Goal: Information Seeking & Learning: Check status

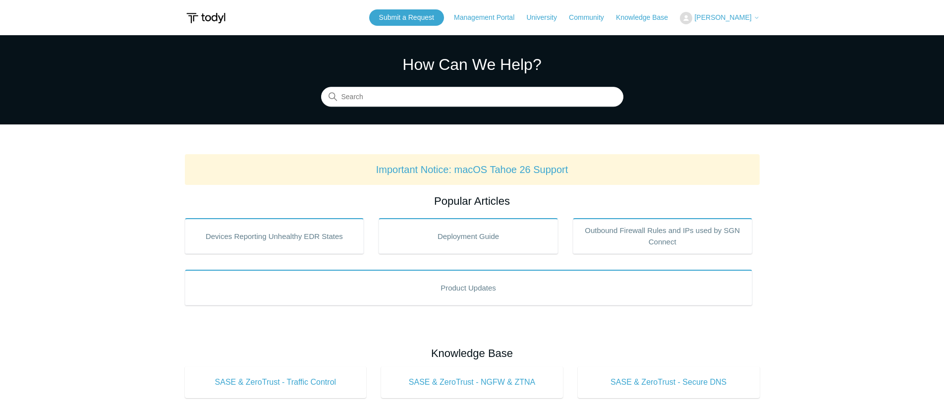
click at [726, 13] on span "[PERSON_NAME]" at bounding box center [722, 17] width 57 height 8
click at [712, 32] on link "My Support Requests" at bounding box center [728, 38] width 97 height 17
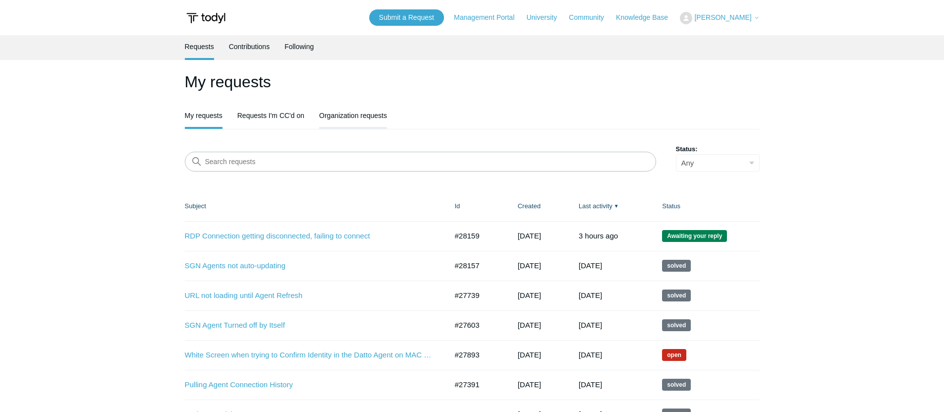
click at [328, 117] on link "Organization requests" at bounding box center [353, 114] width 68 height 21
click at [368, 121] on link "Organization requests" at bounding box center [353, 114] width 68 height 21
click at [364, 121] on link "Organization requests" at bounding box center [353, 114] width 68 height 21
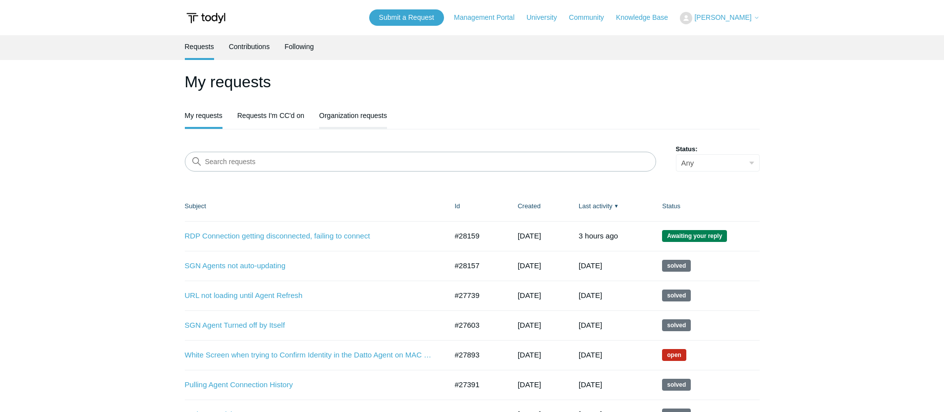
click at [364, 121] on link "Organization requests" at bounding box center [353, 114] width 68 height 21
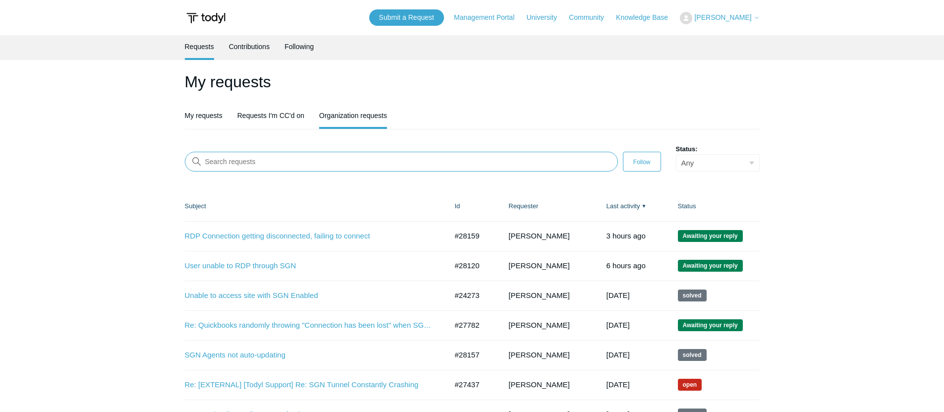
click at [305, 155] on input "Search requests" at bounding box center [401, 162] width 433 height 20
type input "rdp"
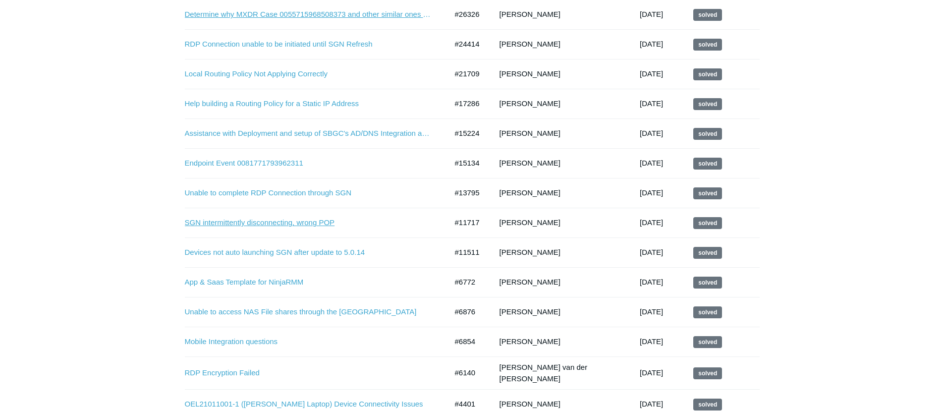
scroll to position [329, 0]
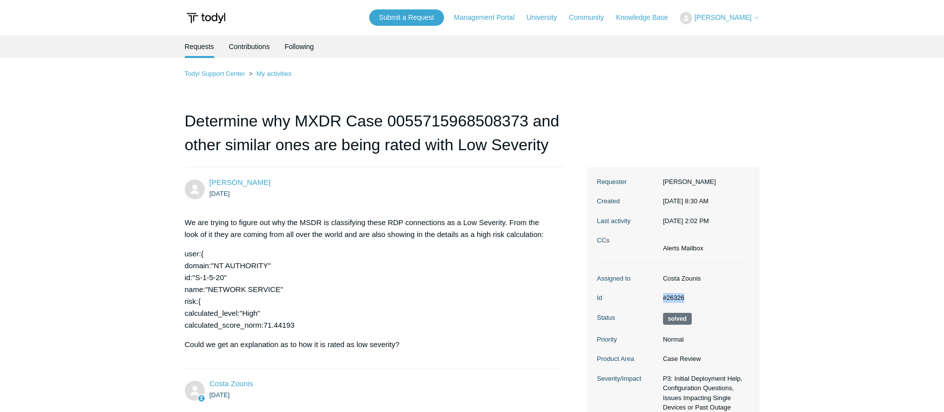
drag, startPoint x: 692, startPoint y: 293, endPoint x: 660, endPoint y: 295, distance: 32.3
click at [660, 295] on dd "#26326" at bounding box center [704, 298] width 92 height 10
copy dd "#26326"
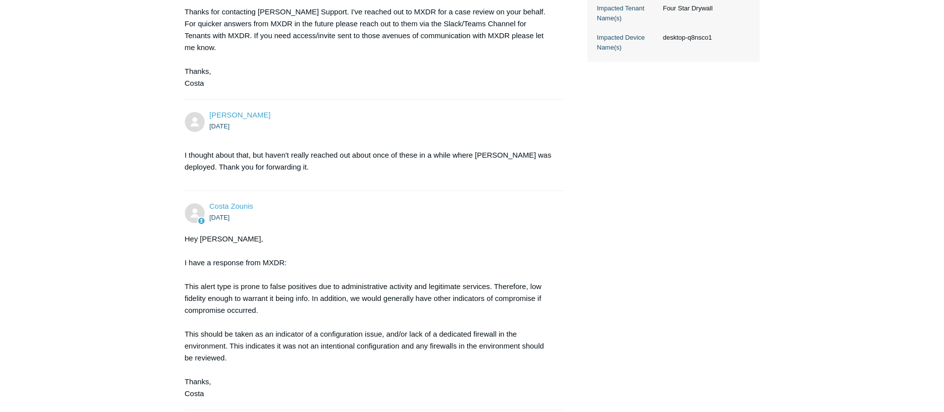
scroll to position [435, 0]
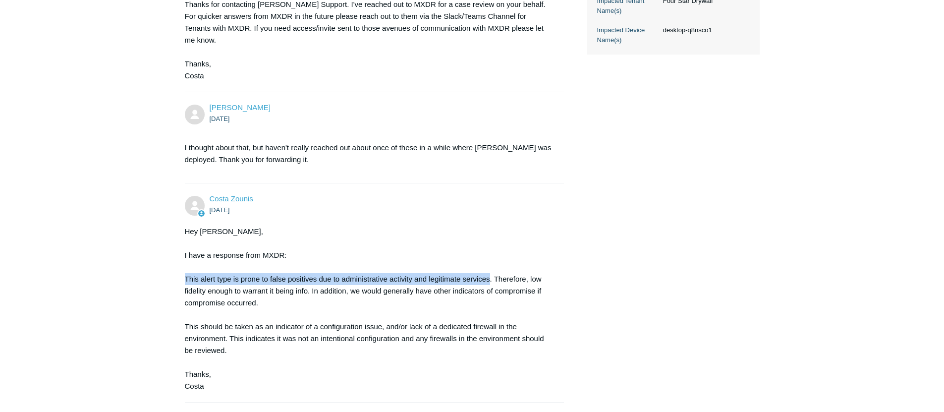
drag, startPoint x: 284, startPoint y: 266, endPoint x: 493, endPoint y: 266, distance: 209.0
click at [493, 266] on main "Requests Contributions Following Todyl Support Center My activities Determine w…" at bounding box center [472, 51] width 944 height 903
copy div "This alert type is prone to false positives due to administrative activity and …"
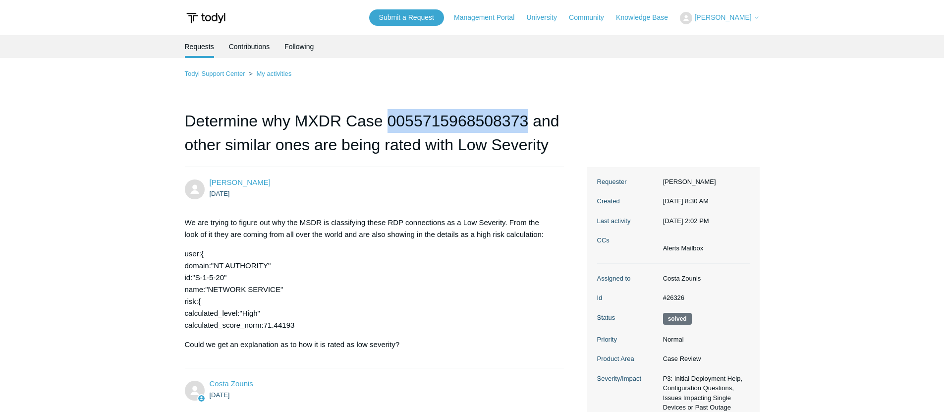
drag, startPoint x: 389, startPoint y: 120, endPoint x: 526, endPoint y: 122, distance: 137.2
click at [526, 122] on h1 "Determine why MXDR Case 0055715968508373 and other similar ones are being rated…" at bounding box center [374, 138] width 379 height 58
copy h1 "0055715968508373"
